Goal: Information Seeking & Learning: Learn about a topic

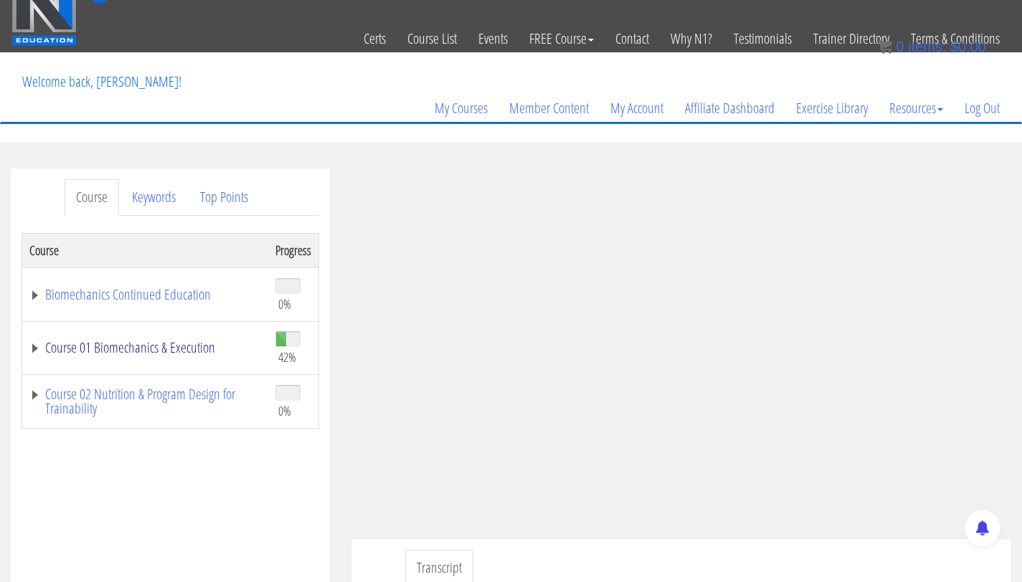
click at [136, 347] on link "Course 01 Biomechanics & Execution" at bounding box center [145, 348] width 232 height 14
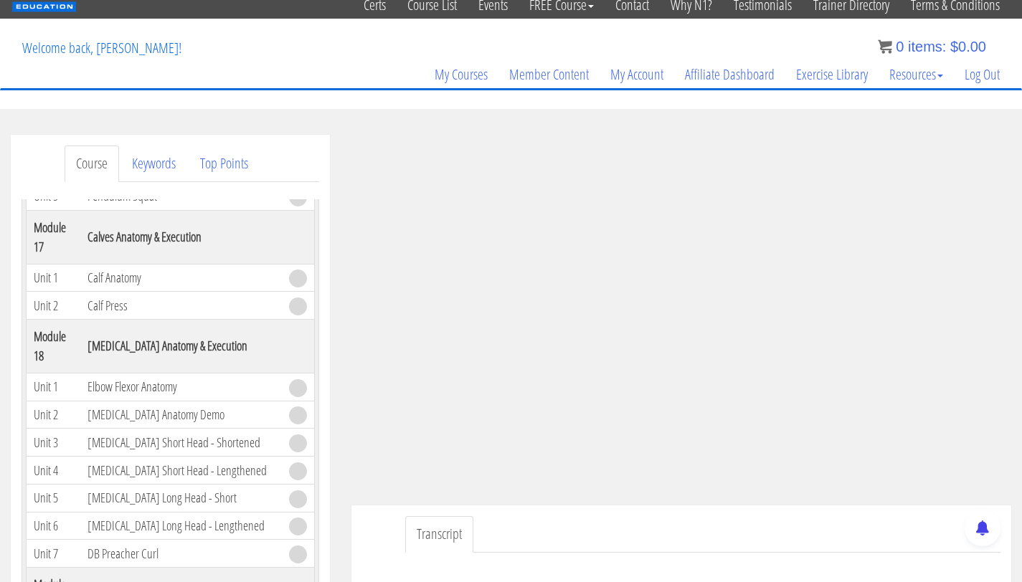
scroll to position [80, 0]
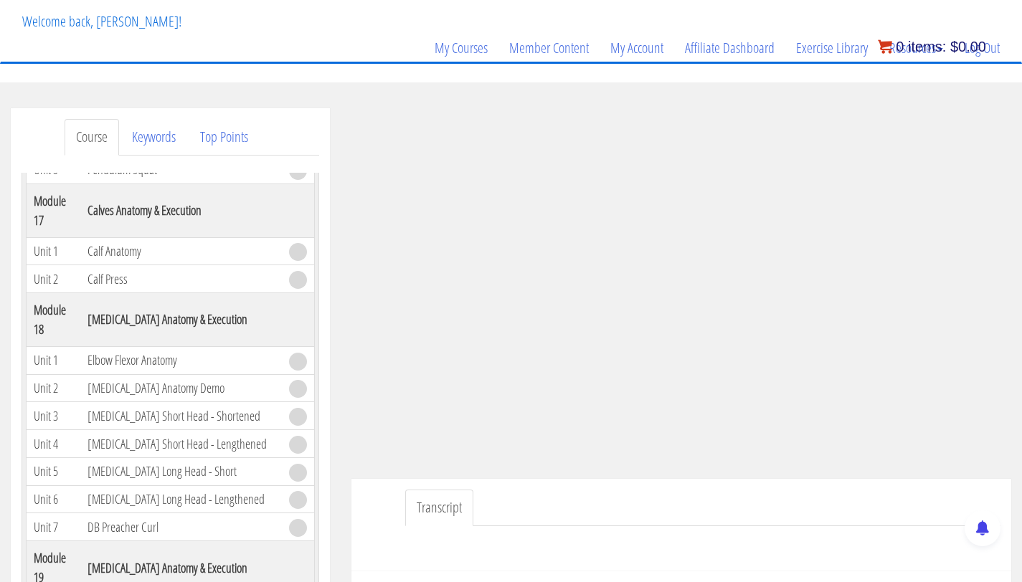
click at [972, 48] on bdi "$ 0.00" at bounding box center [968, 47] width 36 height 16
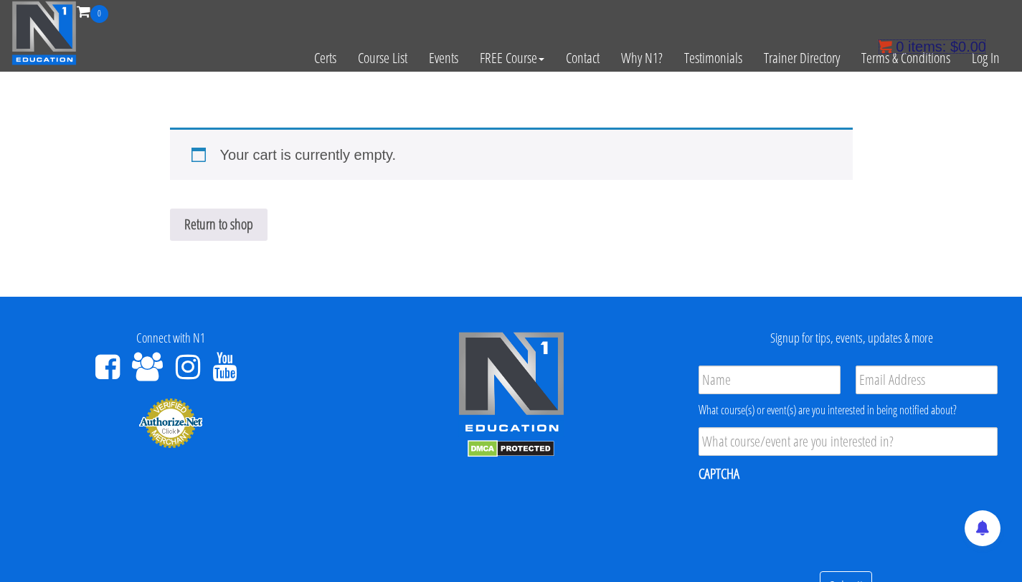
drag, startPoint x: 0, startPoint y: 0, endPoint x: 977, endPoint y: 55, distance: 978.6
click at [972, 49] on bdi "$ 0.00" at bounding box center [968, 47] width 36 height 16
click at [980, 62] on link "Log In" at bounding box center [985, 58] width 49 height 70
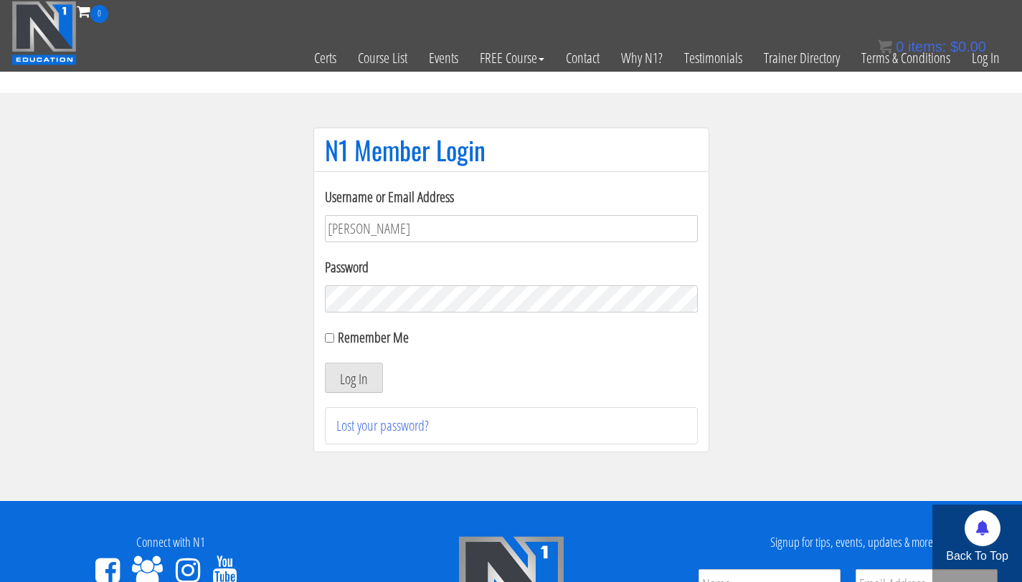
type input "bryan.williams@upr.edu"
click at [325, 363] on button "Log In" at bounding box center [354, 378] width 58 height 30
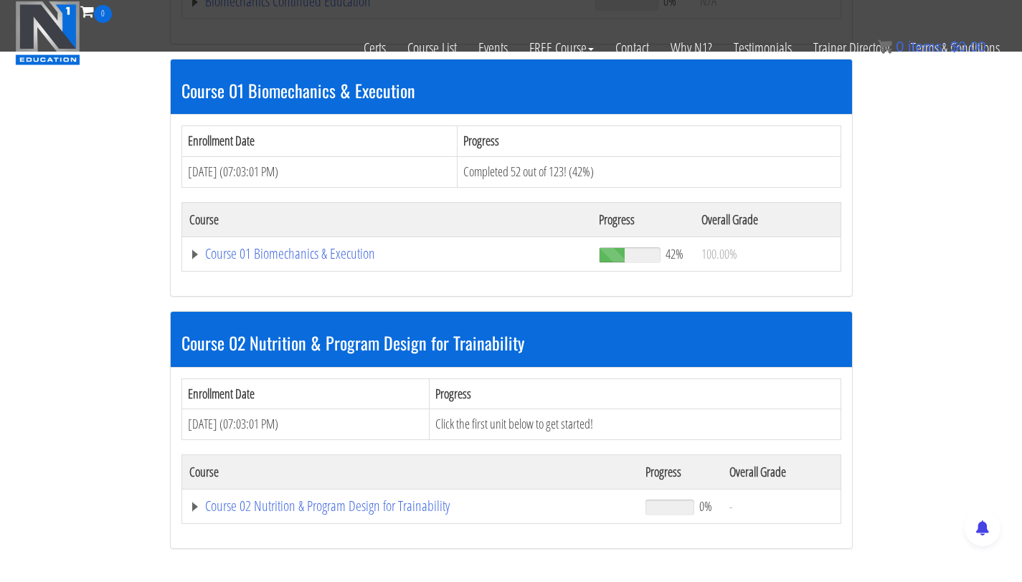
scroll to position [418, 0]
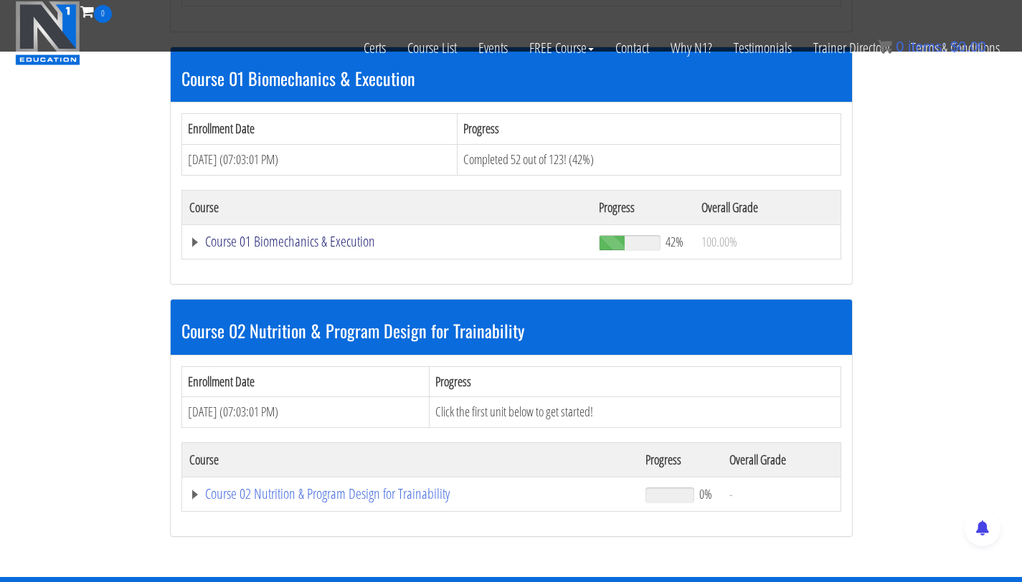
click at [273, 237] on link "Course 01 Biomechanics & Execution" at bounding box center [387, 242] width 396 height 14
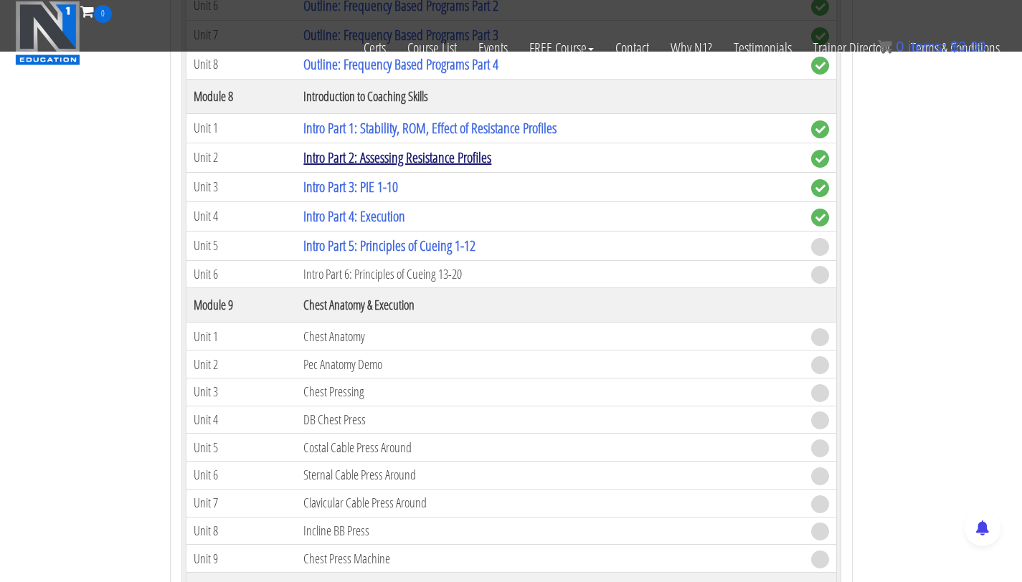
scroll to position [2273, 0]
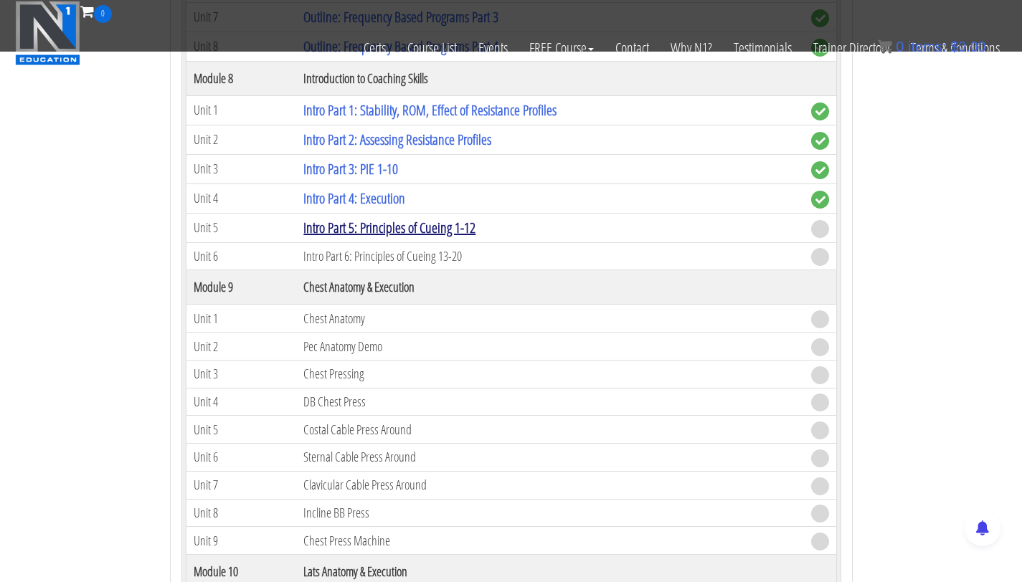
click at [390, 232] on link "Intro Part 5: Principles of Cueing 1-12" at bounding box center [389, 227] width 172 height 19
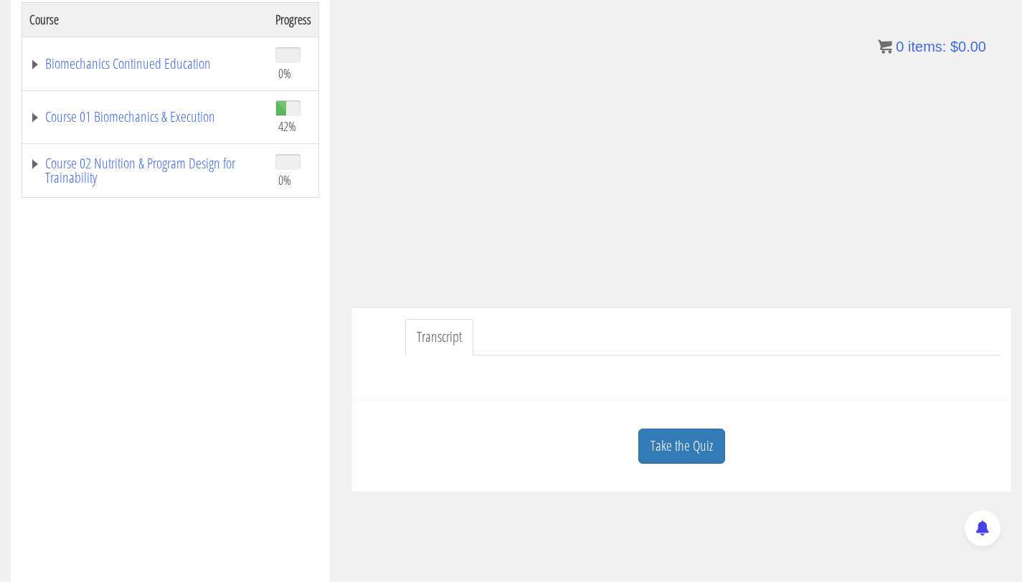
scroll to position [254, 0]
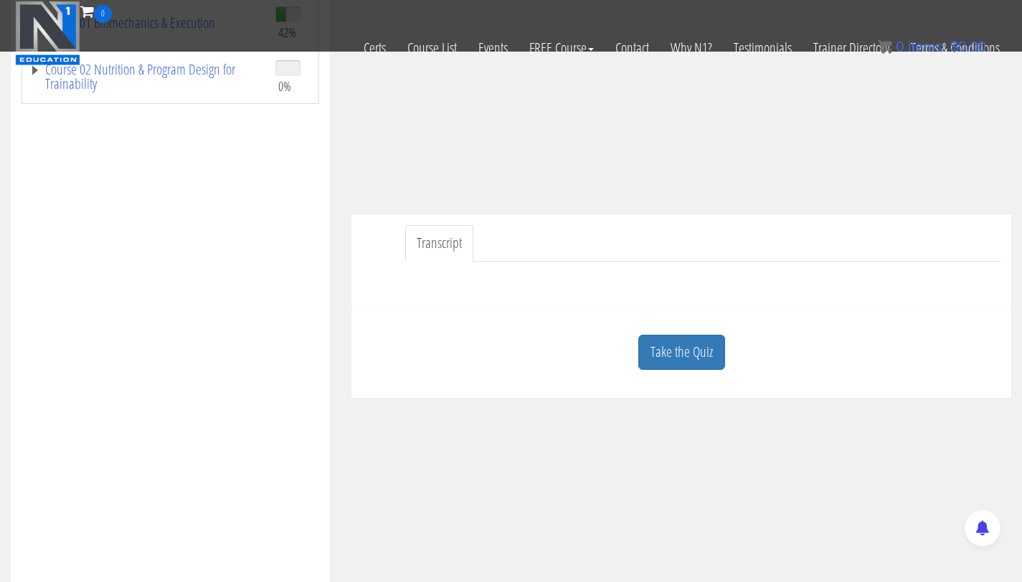
click at [674, 334] on div "Take the Quiz" at bounding box center [681, 353] width 638 height 70
click at [678, 347] on link "Take the Quiz" at bounding box center [681, 352] width 87 height 35
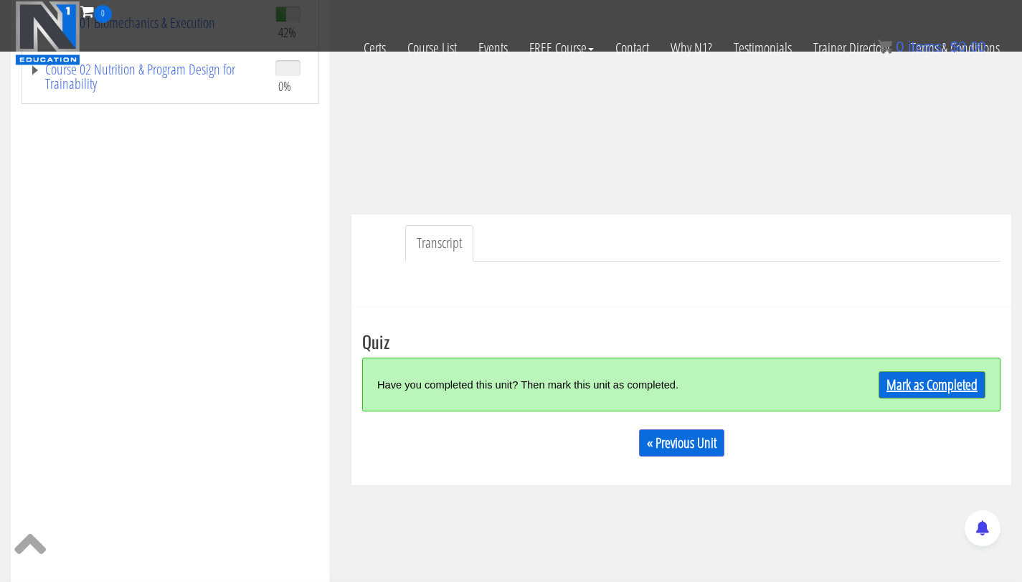
click at [920, 391] on link "Mark as Completed" at bounding box center [932, 385] width 107 height 27
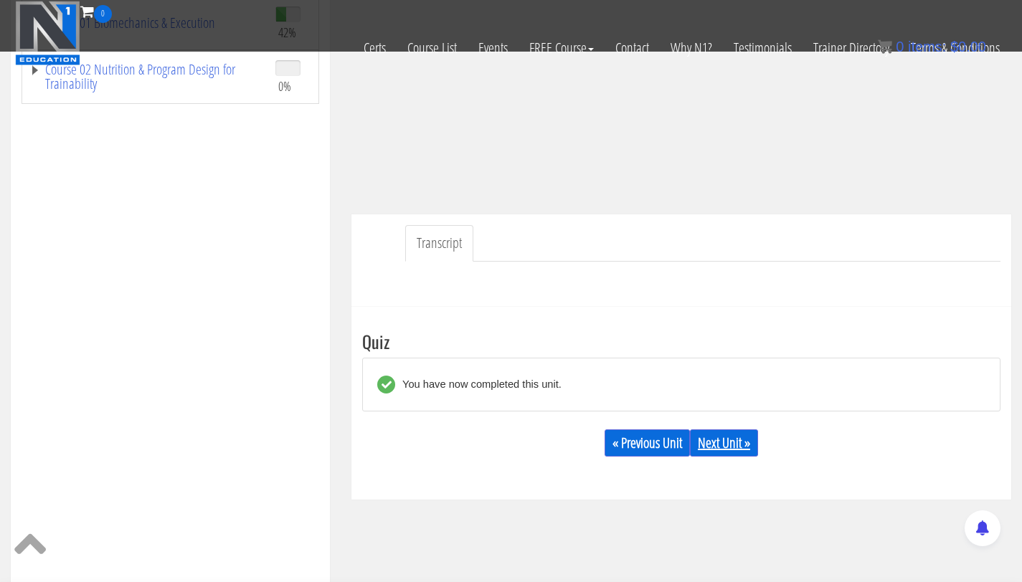
click at [714, 433] on link "Next Unit »" at bounding box center [724, 443] width 68 height 27
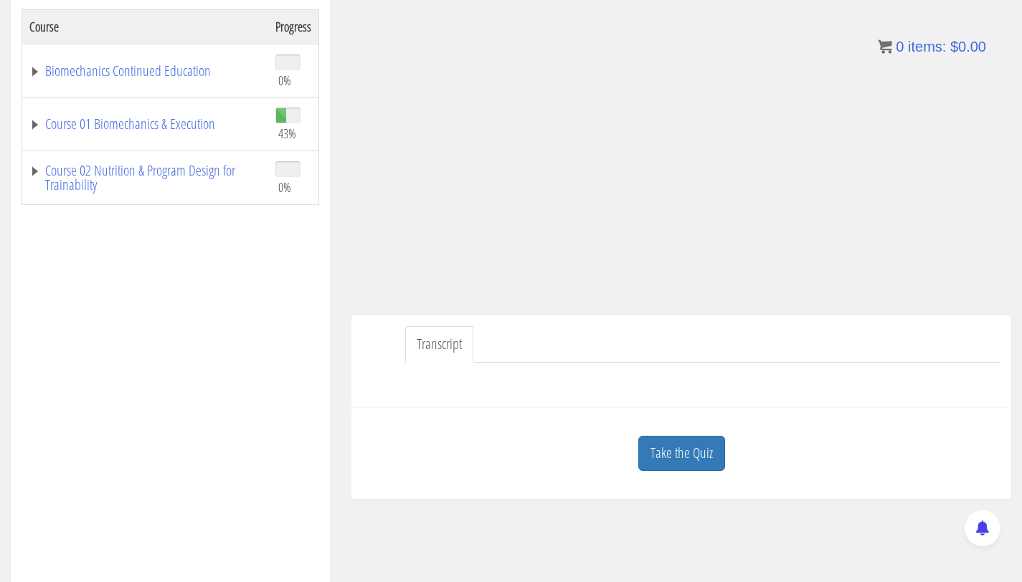
scroll to position [261, 0]
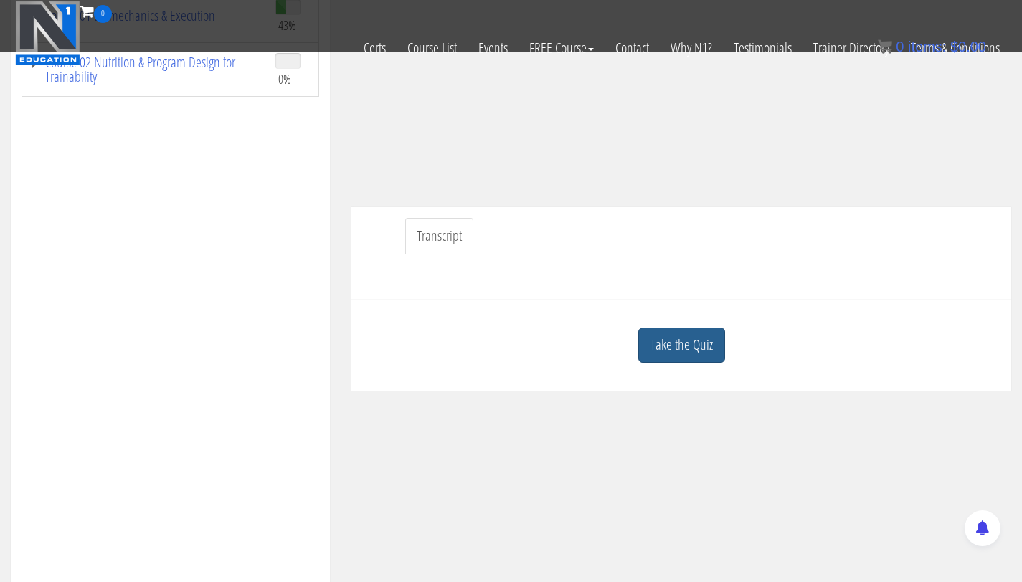
click at [680, 357] on link "Take the Quiz" at bounding box center [681, 345] width 87 height 35
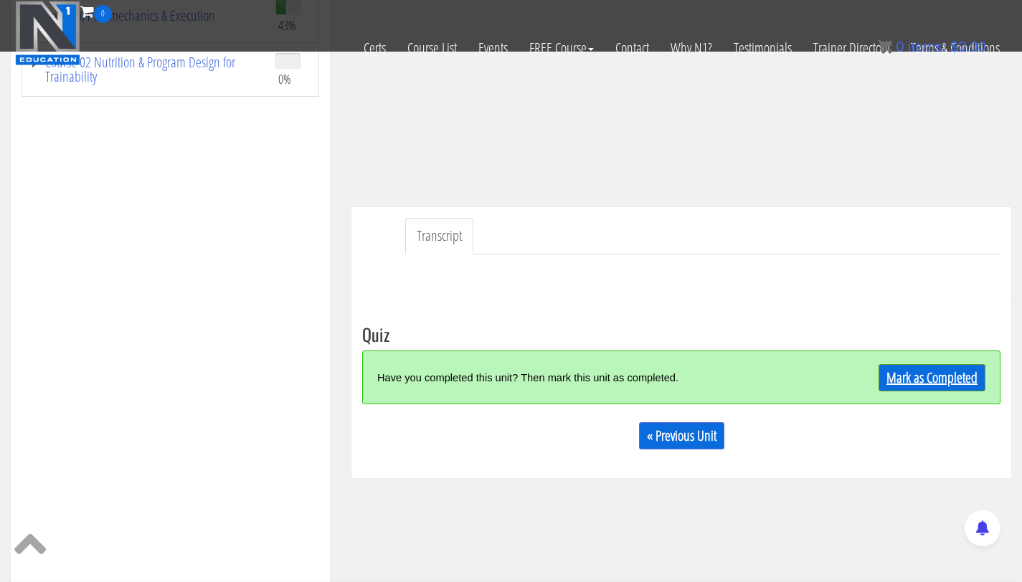
click at [910, 374] on link "Mark as Completed" at bounding box center [932, 377] width 107 height 27
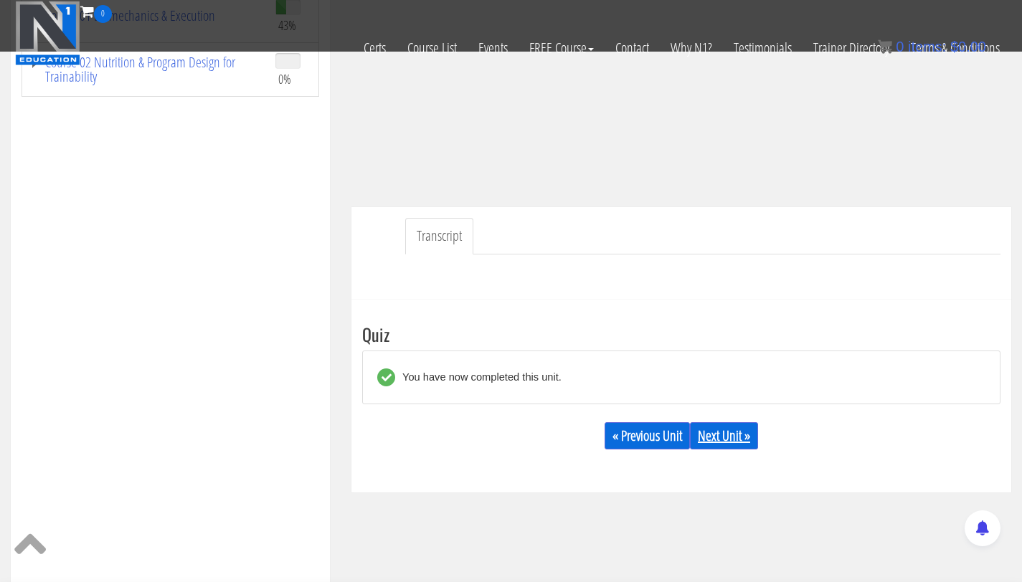
click at [717, 434] on link "Next Unit »" at bounding box center [724, 436] width 68 height 27
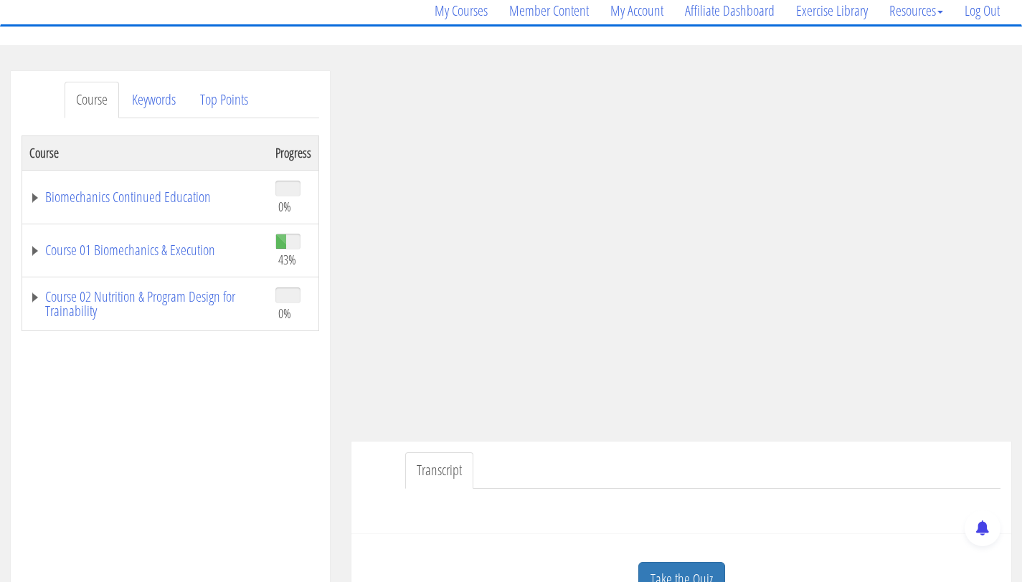
scroll to position [116, 0]
click at [187, 244] on link "Course 01 Biomechanics & Execution" at bounding box center [145, 251] width 232 height 14
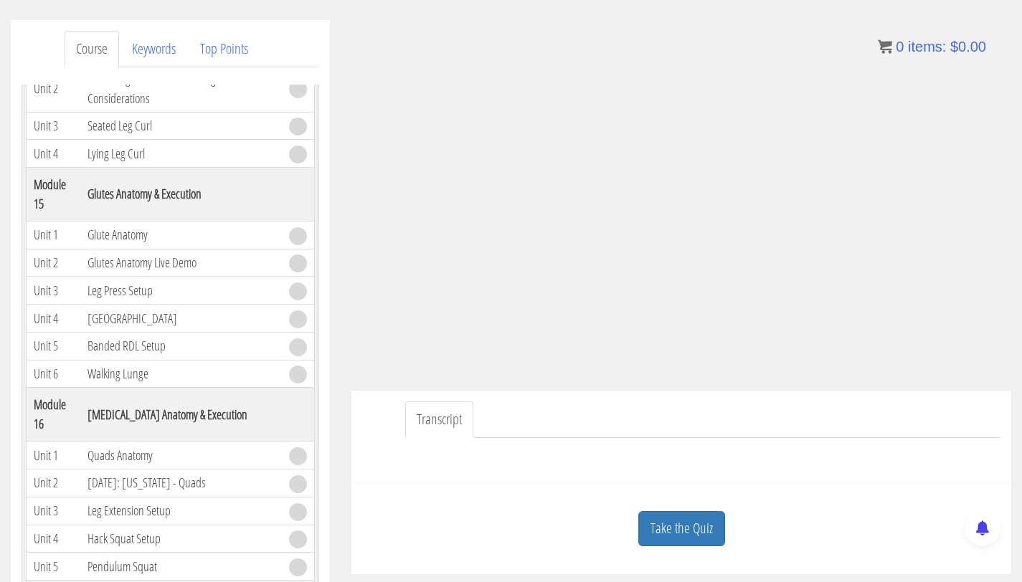
scroll to position [3890, 0]
